Goal: Transaction & Acquisition: Subscribe to service/newsletter

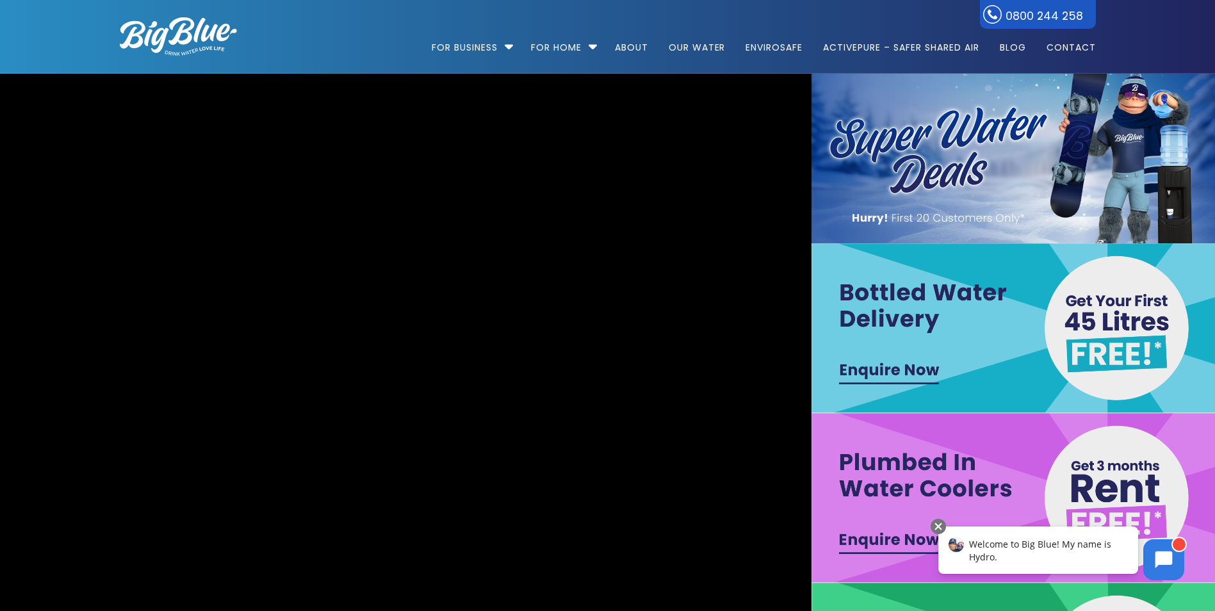
click at [897, 316] on img at bounding box center [1014, 328] width 407 height 170
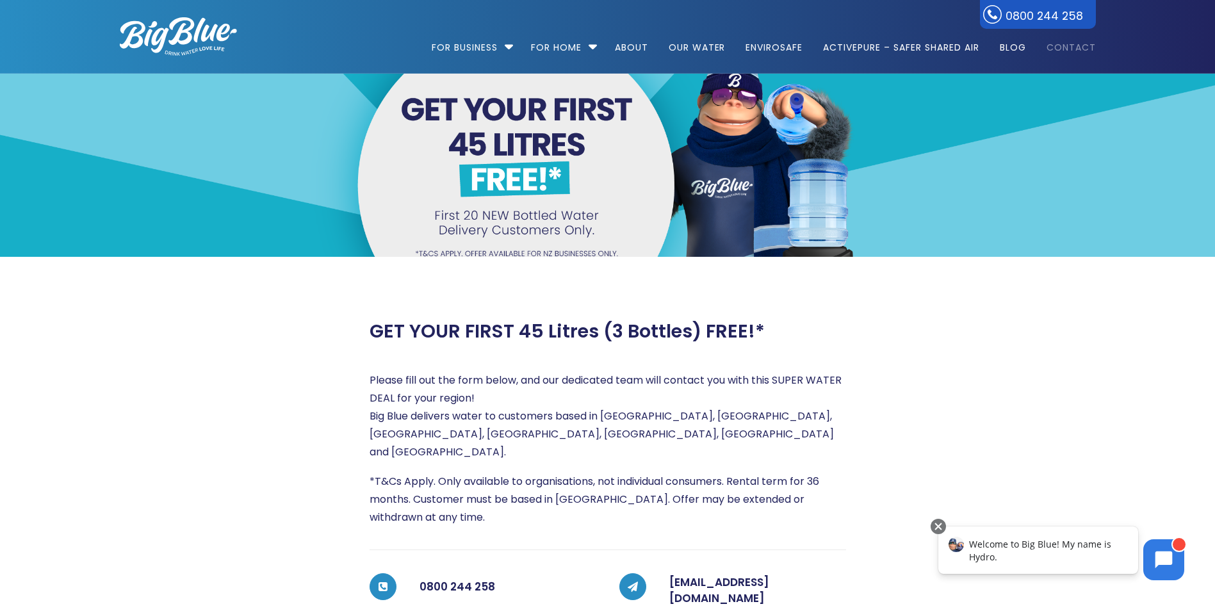
click at [1081, 48] on link "Contact" at bounding box center [1066, 41] width 58 height 83
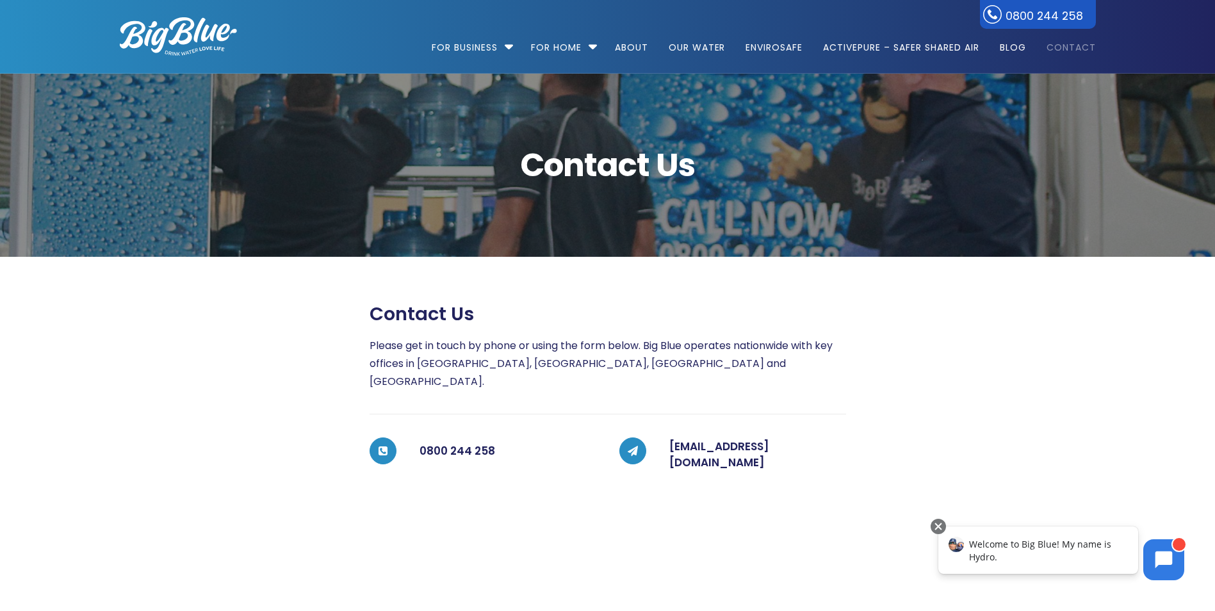
click at [547, 439] on h5 "0800 244 258" at bounding box center [507, 452] width 177 height 26
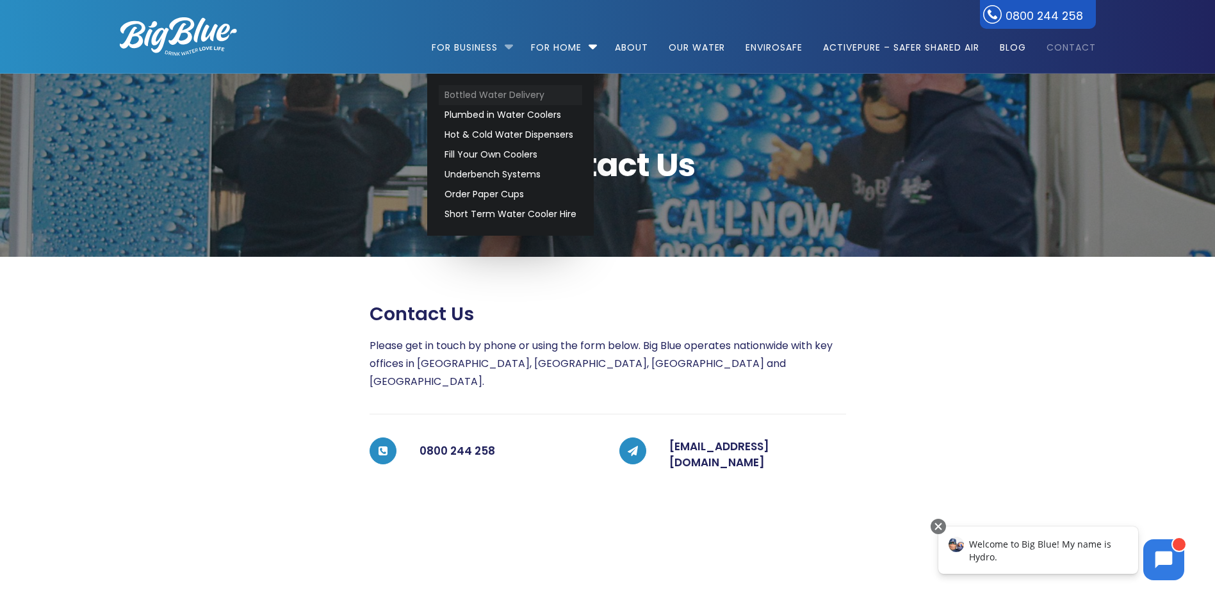
click at [503, 95] on link "Bottled Water Delivery" at bounding box center [510, 95] width 143 height 20
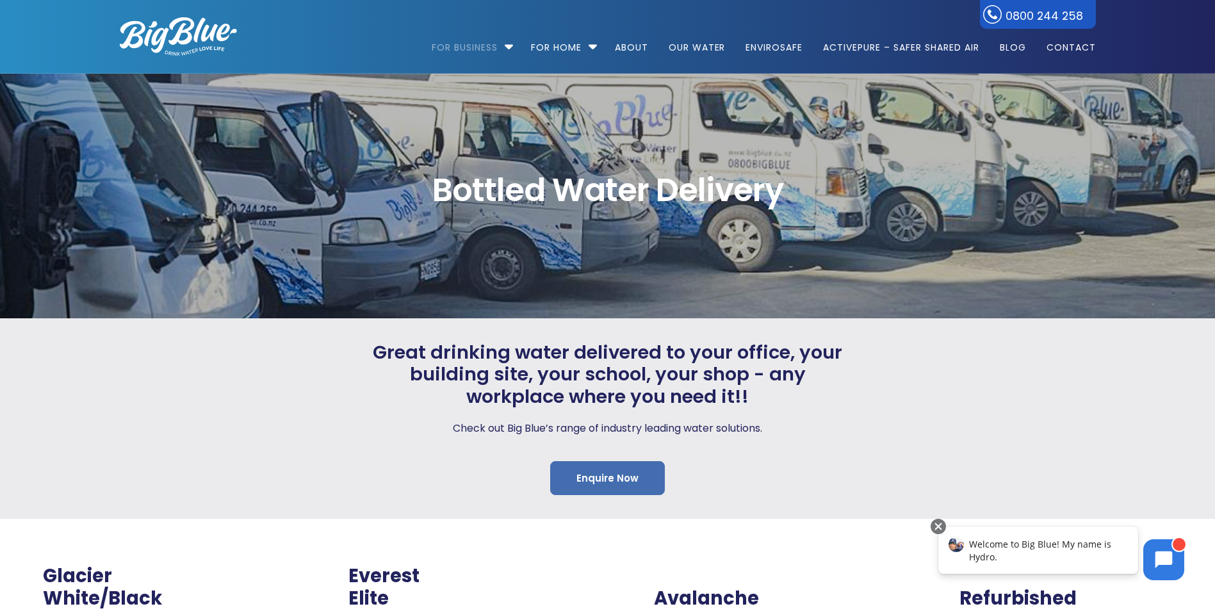
click at [604, 471] on link "Enquire Now" at bounding box center [607, 478] width 115 height 34
